Goal: Find specific page/section: Find specific page/section

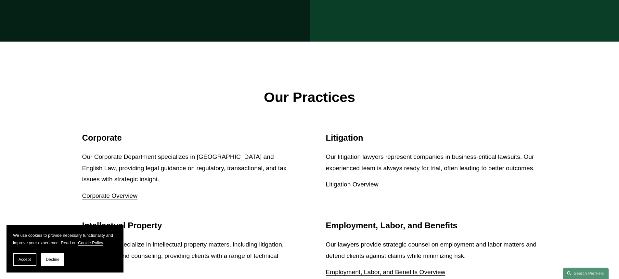
scroll to position [585, 0]
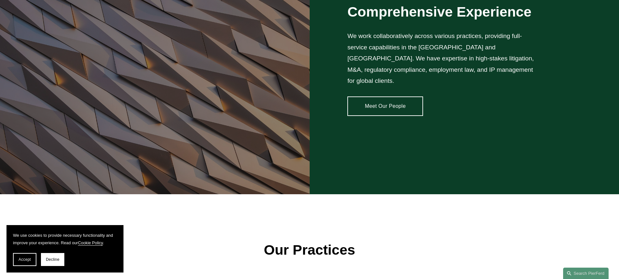
click at [378, 98] on link "Meet Our People" at bounding box center [385, 106] width 76 height 19
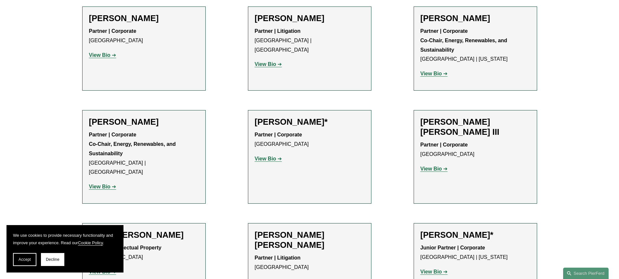
scroll to position [6370, 0]
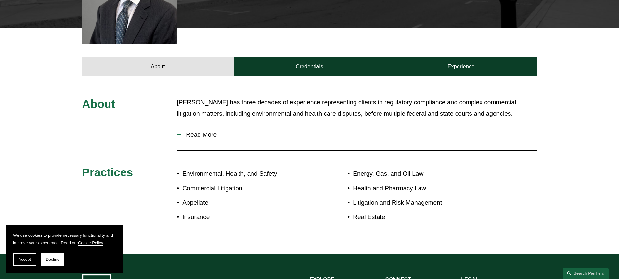
scroll to position [260, 0]
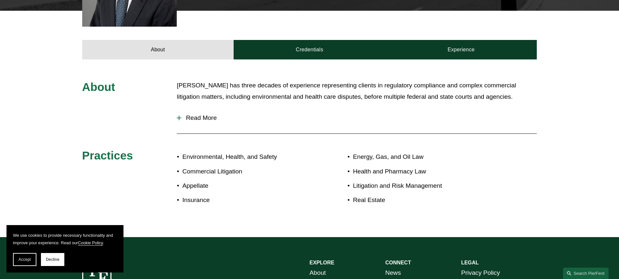
click at [178, 116] on div at bounding box center [179, 118] width 5 height 5
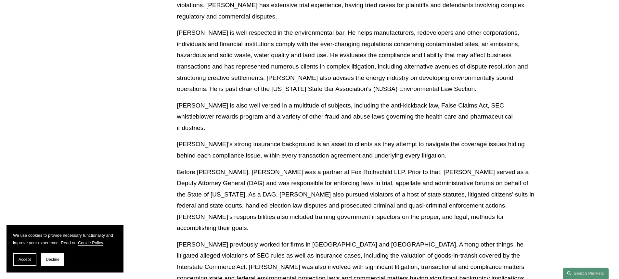
scroll to position [422, 0]
